Goal: Use online tool/utility: Utilize a website feature to perform a specific function

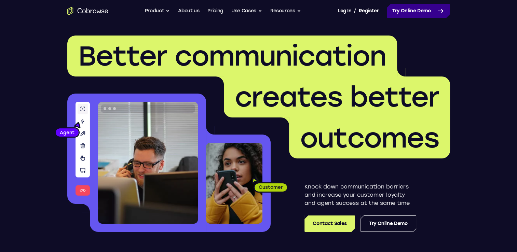
click at [412, 5] on link "Try Online Demo" at bounding box center [418, 11] width 63 height 14
click at [407, 12] on link "Try Online Demo" at bounding box center [418, 11] width 63 height 14
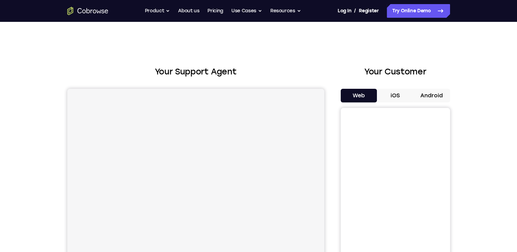
click at [428, 97] on button "Android" at bounding box center [431, 96] width 37 height 14
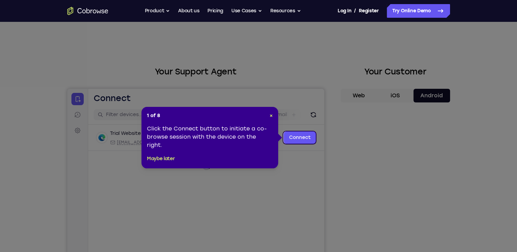
click at [269, 114] on span "×" at bounding box center [270, 116] width 3 height 6
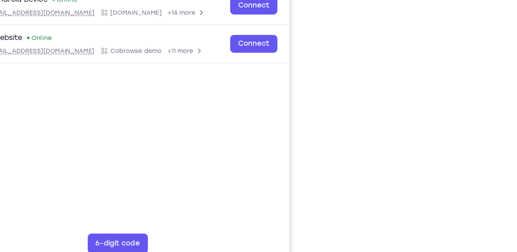
scroll to position [83, 0]
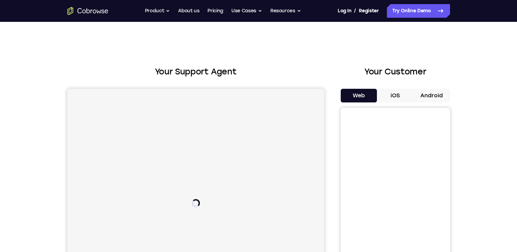
click at [435, 95] on button "Android" at bounding box center [431, 96] width 37 height 14
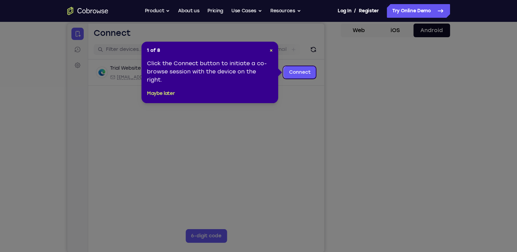
scroll to position [64, 0]
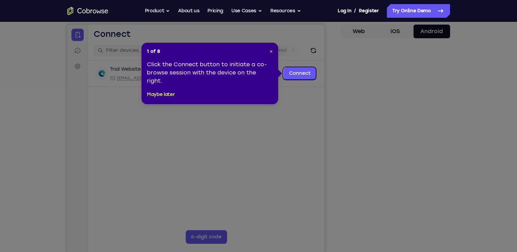
click at [270, 52] on span "×" at bounding box center [270, 51] width 3 height 6
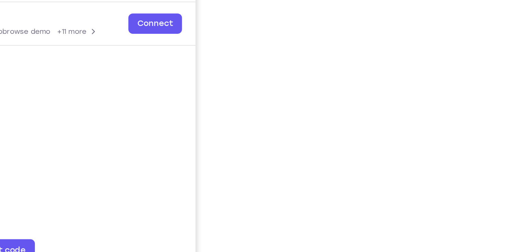
scroll to position [85, 0]
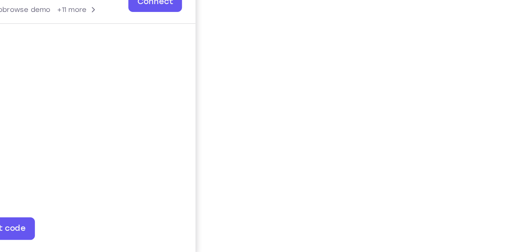
drag, startPoint x: 442, startPoint y: 193, endPoint x: 338, endPoint y: 151, distance: 111.9
click at [338, 151] on div "Your Support Agent Your Customer Web iOS Android" at bounding box center [258, 107] width 383 height 252
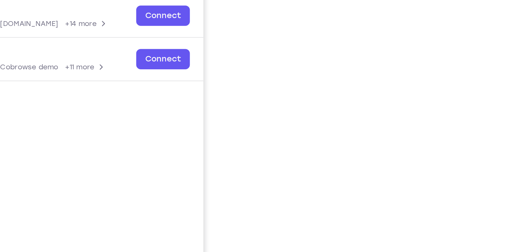
scroll to position [88, 0]
